Goal: Task Accomplishment & Management: Manage account settings

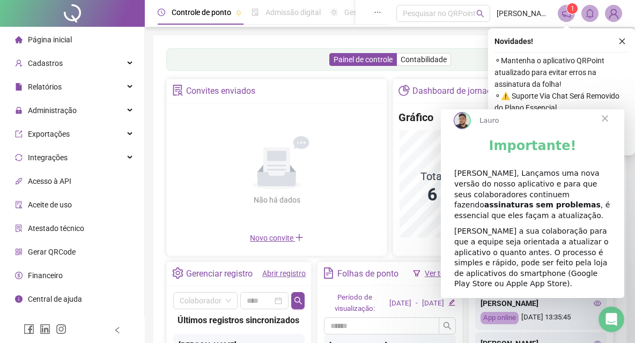
click at [606, 129] on span "Fechar" at bounding box center [605, 118] width 39 height 39
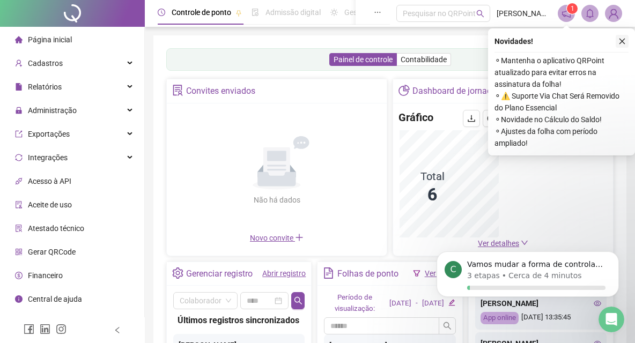
click at [620, 44] on icon "close" at bounding box center [622, 42] width 8 height 8
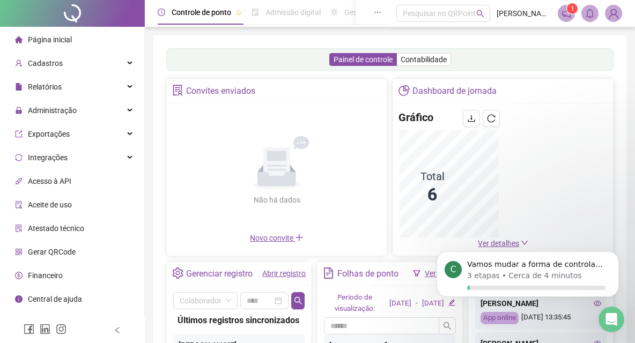
click at [569, 16] on icon "notification" at bounding box center [567, 14] width 10 height 10
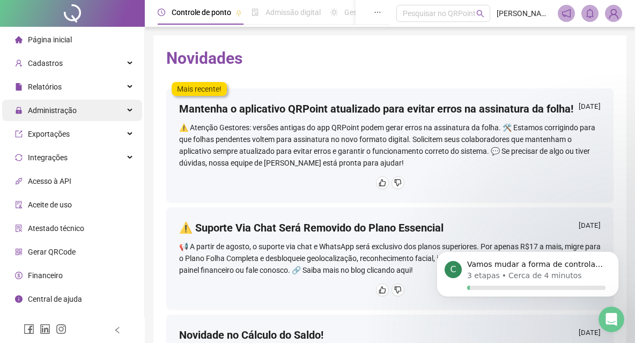
click at [127, 109] on div "Administração" at bounding box center [72, 110] width 140 height 21
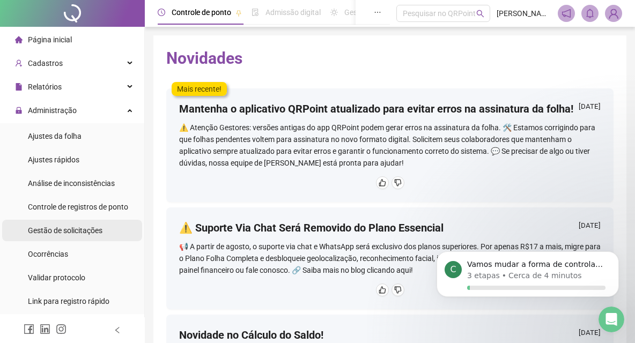
click at [92, 223] on div "Gestão de solicitações" at bounding box center [65, 230] width 75 height 21
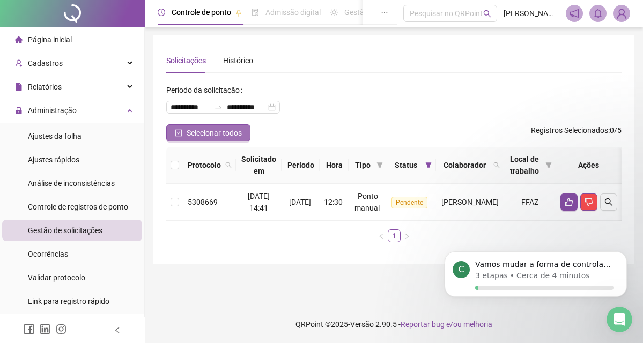
click at [237, 136] on span "Selecionar todos" at bounding box center [214, 133] width 55 height 12
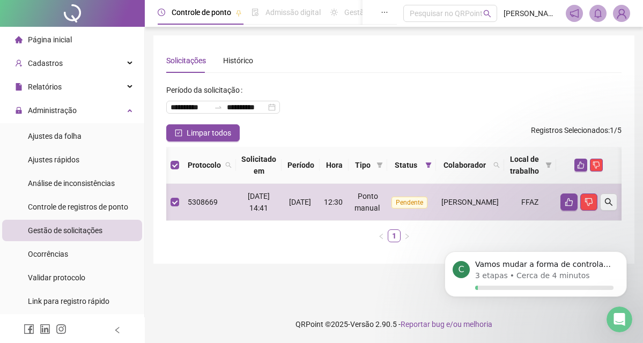
scroll to position [0, 41]
click at [611, 10] on div at bounding box center [598, 13] width 64 height 17
click at [621, 11] on img at bounding box center [622, 13] width 16 height 16
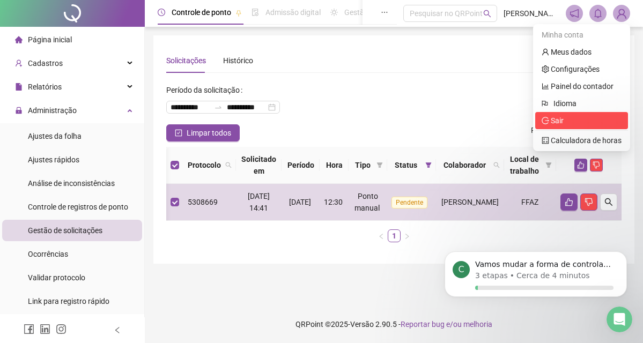
click at [591, 115] on span "Sair" at bounding box center [582, 121] width 80 height 12
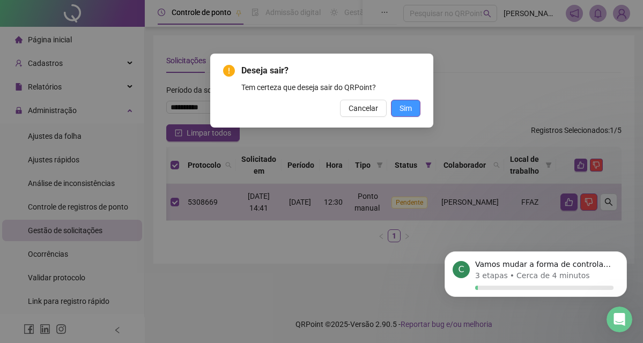
click at [411, 110] on span "Sim" at bounding box center [406, 108] width 12 height 12
